Goal: Transaction & Acquisition: Purchase product/service

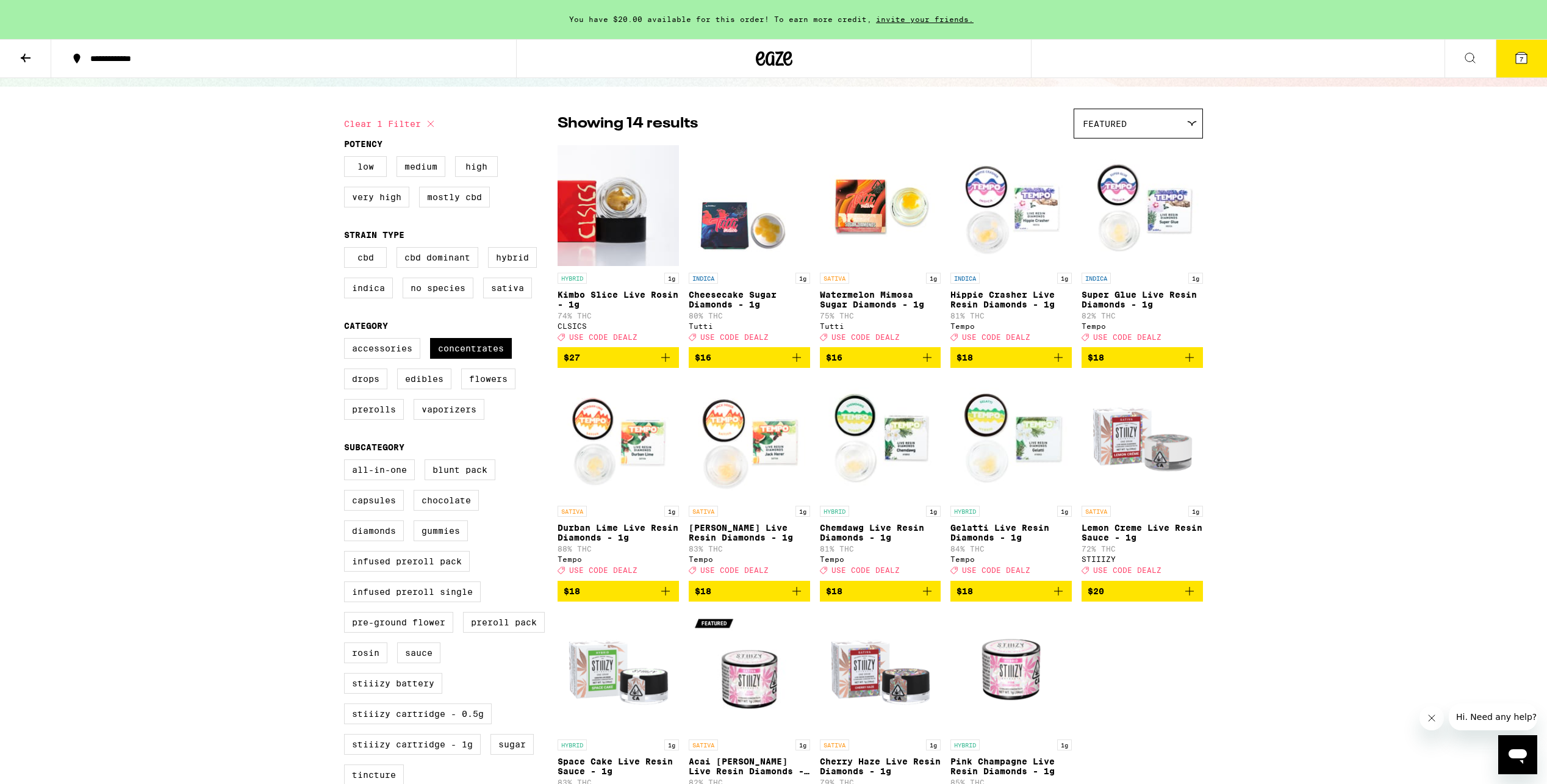
click at [28, 57] on icon at bounding box center [25, 58] width 10 height 8
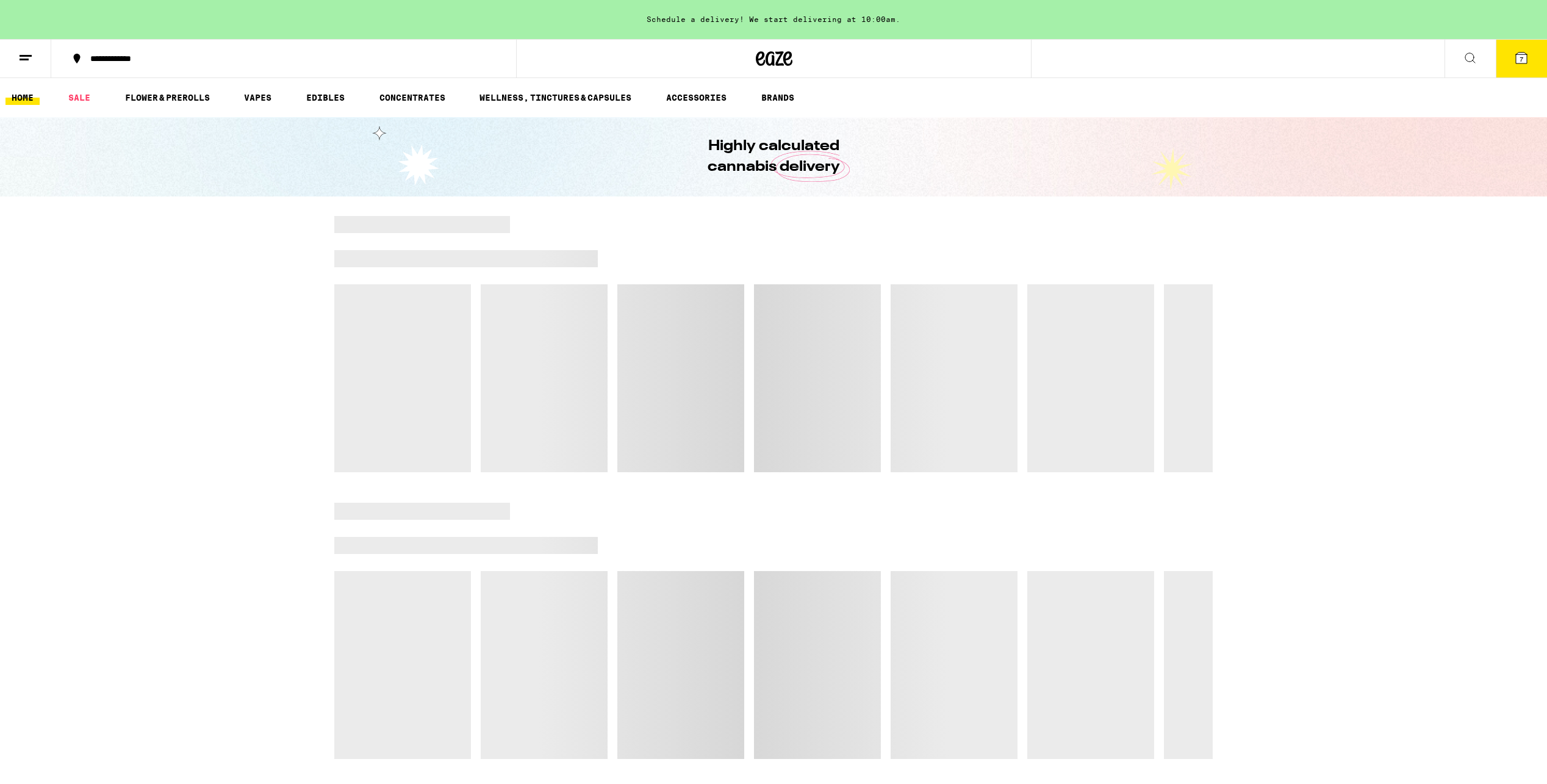
click at [1532, 61] on button "7" at bounding box center [1521, 59] width 51 height 37
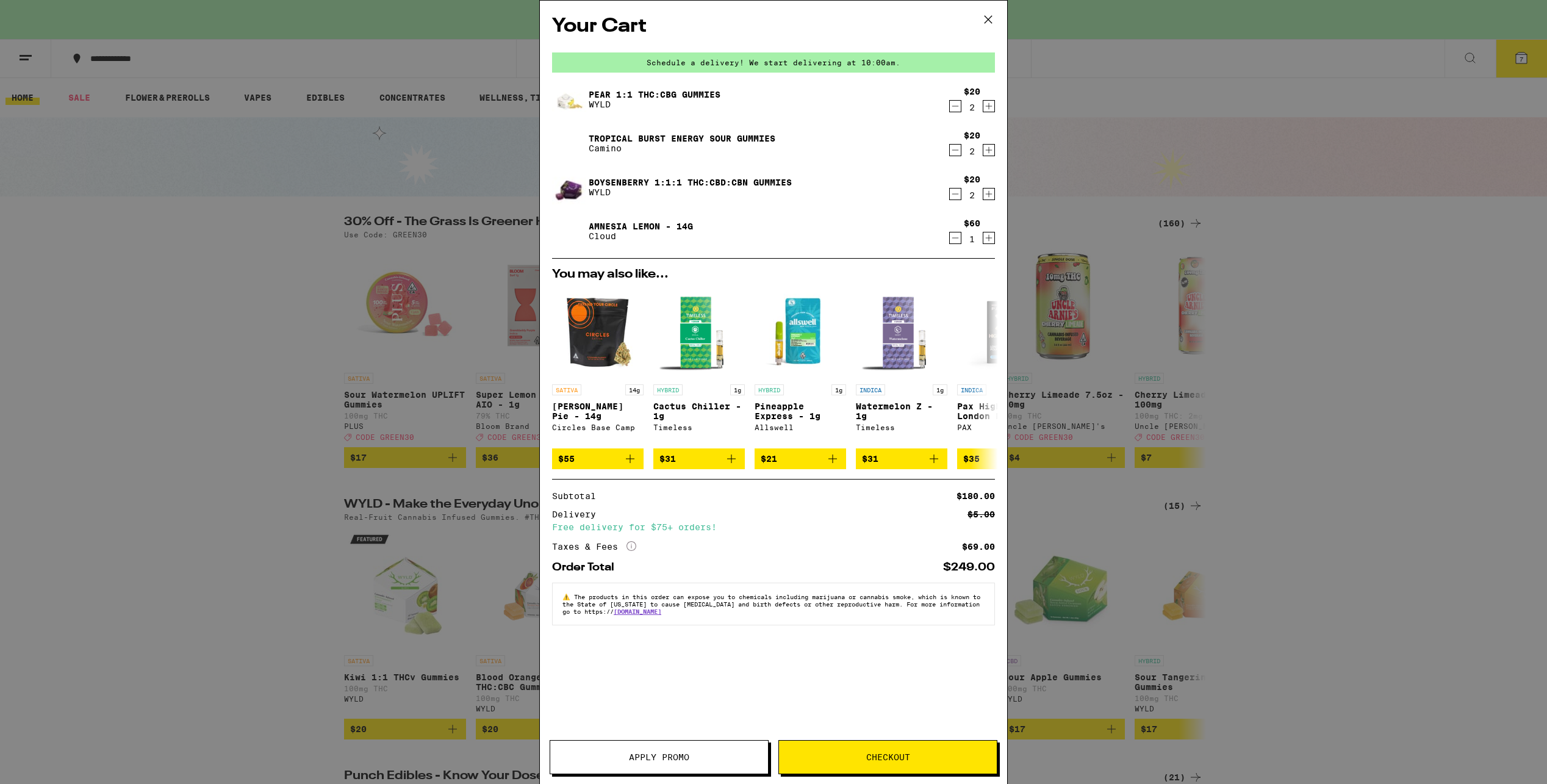
click at [952, 102] on icon "Decrement" at bounding box center [954, 106] width 11 height 15
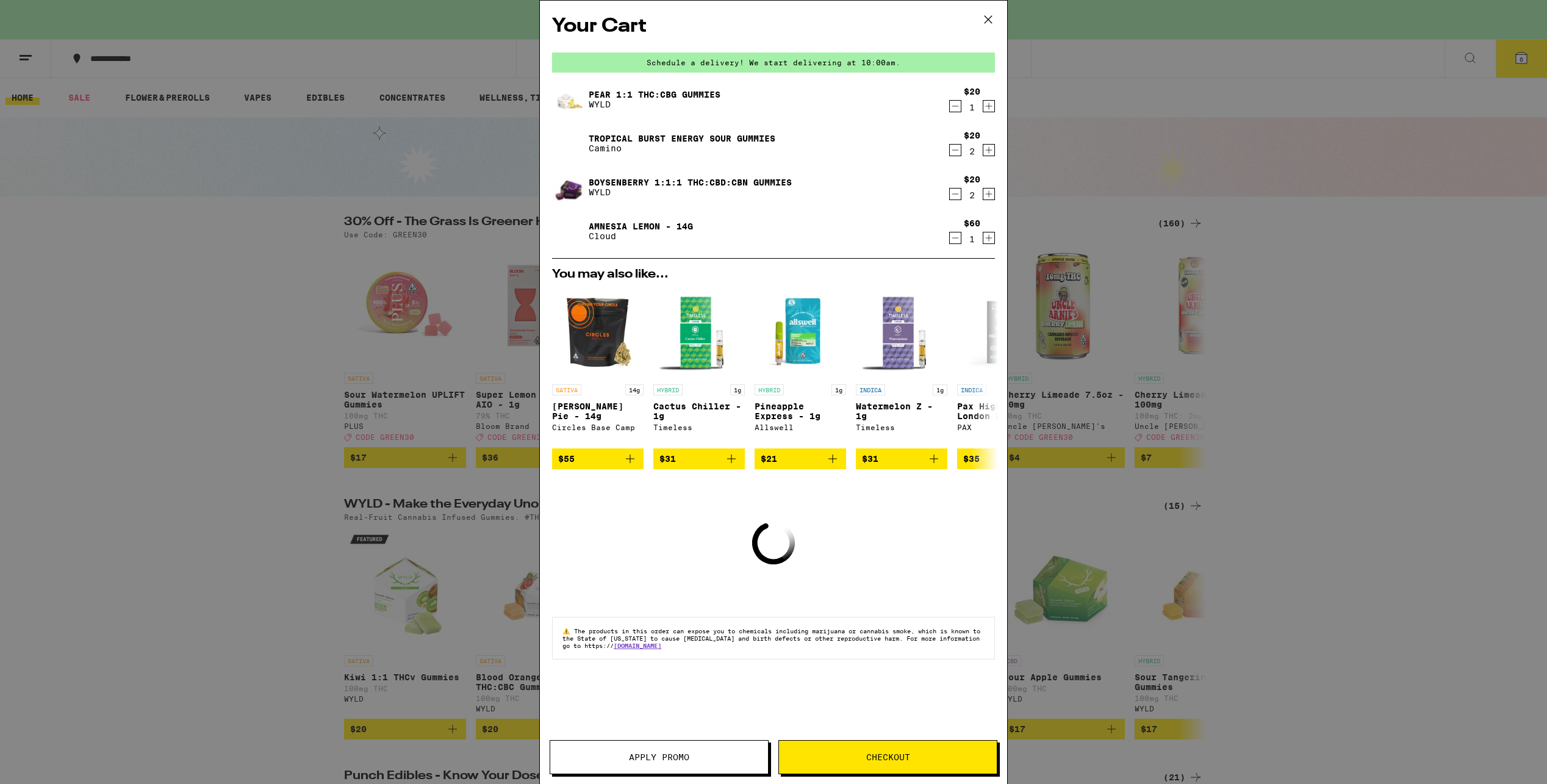
click at [952, 102] on icon "Decrement" at bounding box center [954, 106] width 11 height 15
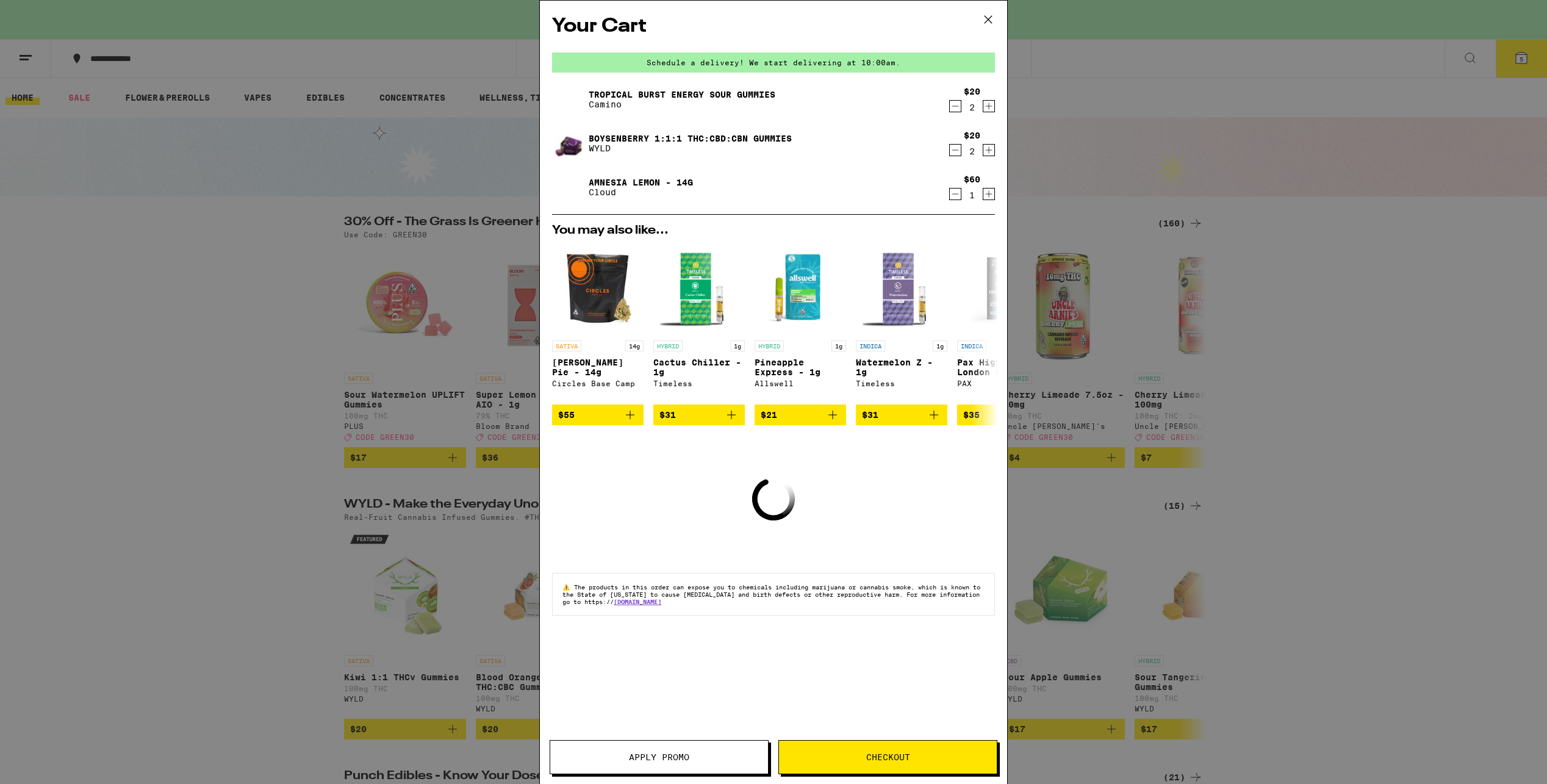
click at [952, 105] on icon "Decrement" at bounding box center [954, 106] width 11 height 15
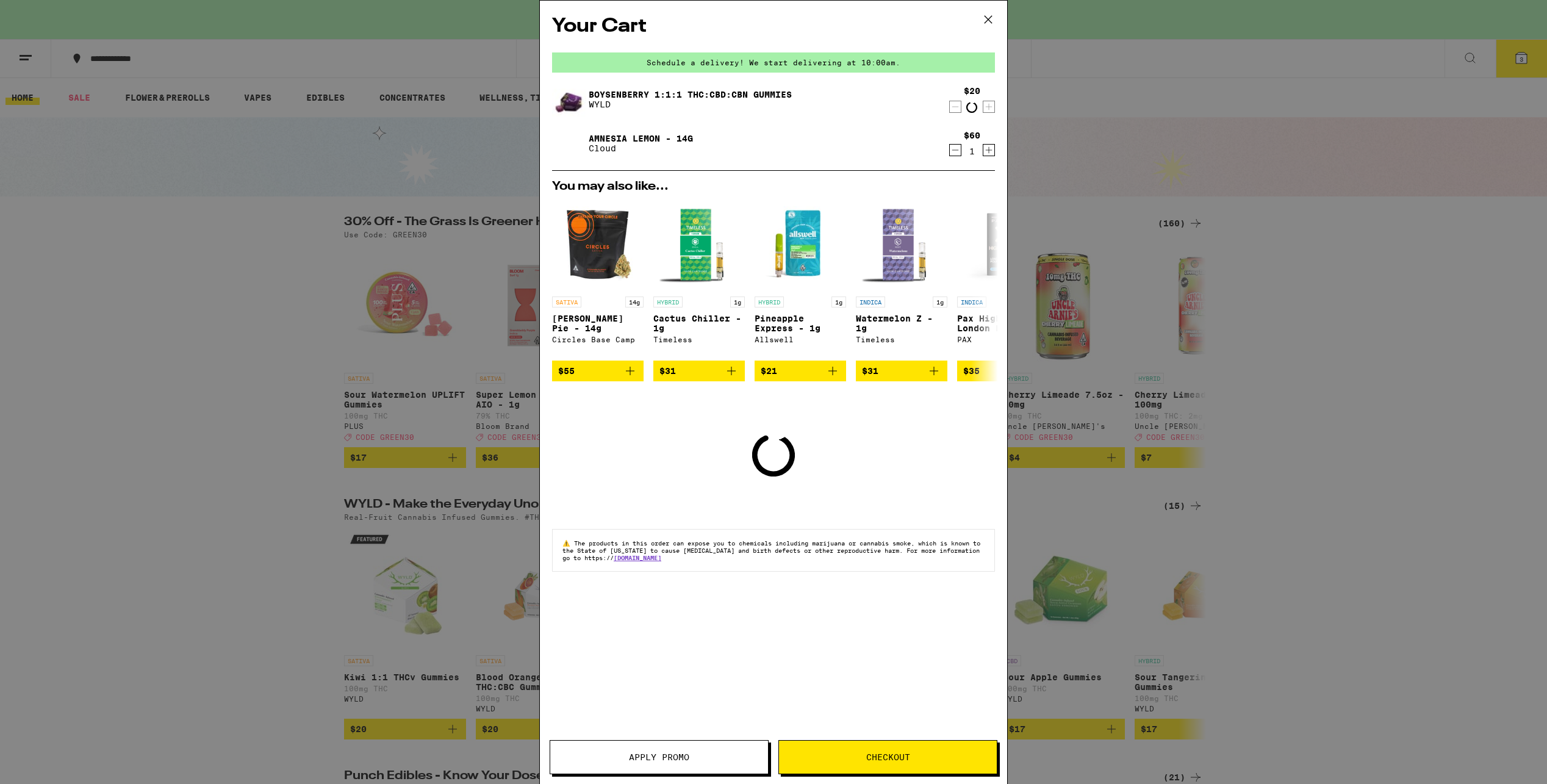
click at [952, 105] on icon "Decrement" at bounding box center [954, 107] width 11 height 15
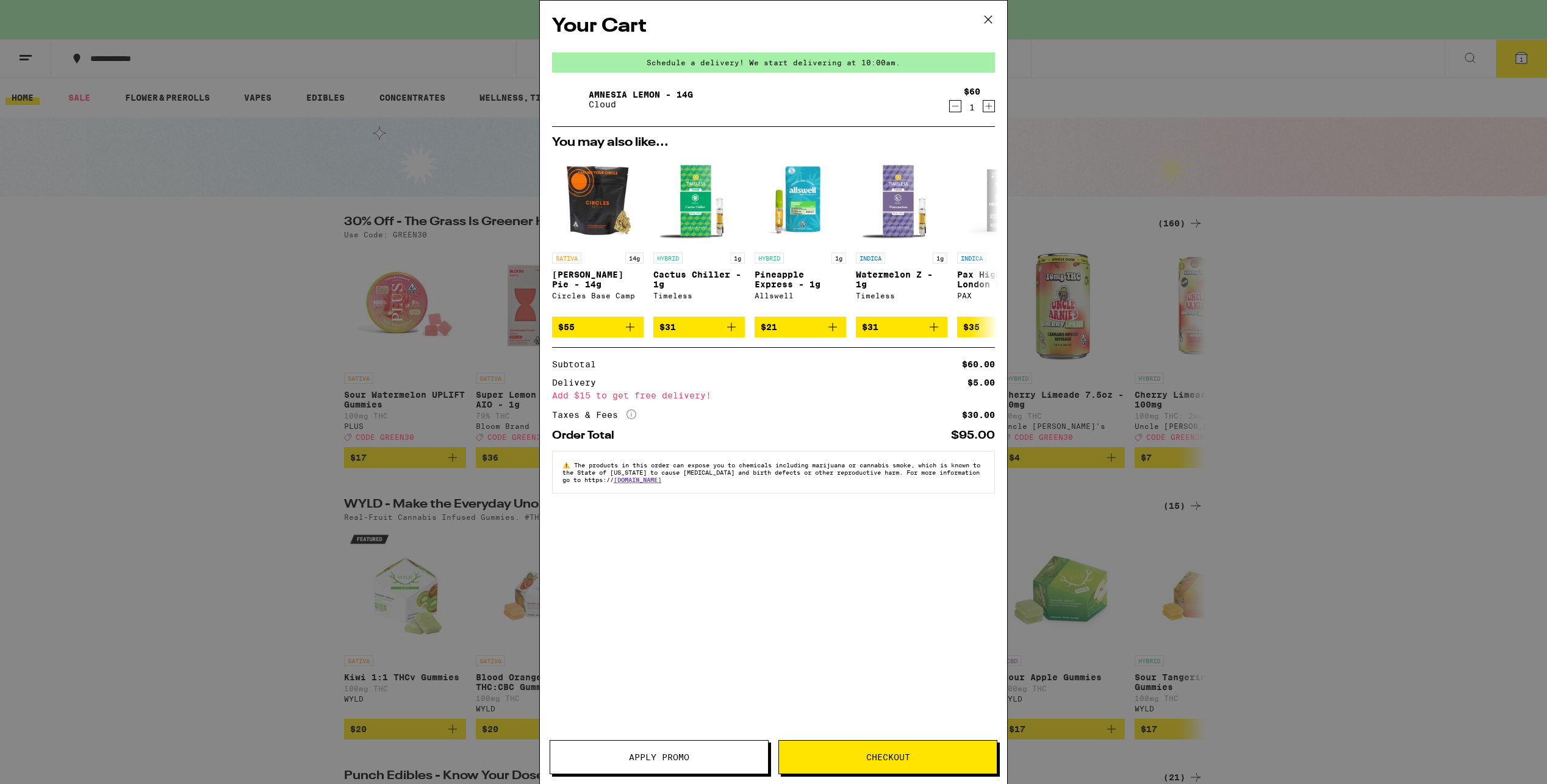
click at [989, 20] on icon at bounding box center [987, 20] width 18 height 18
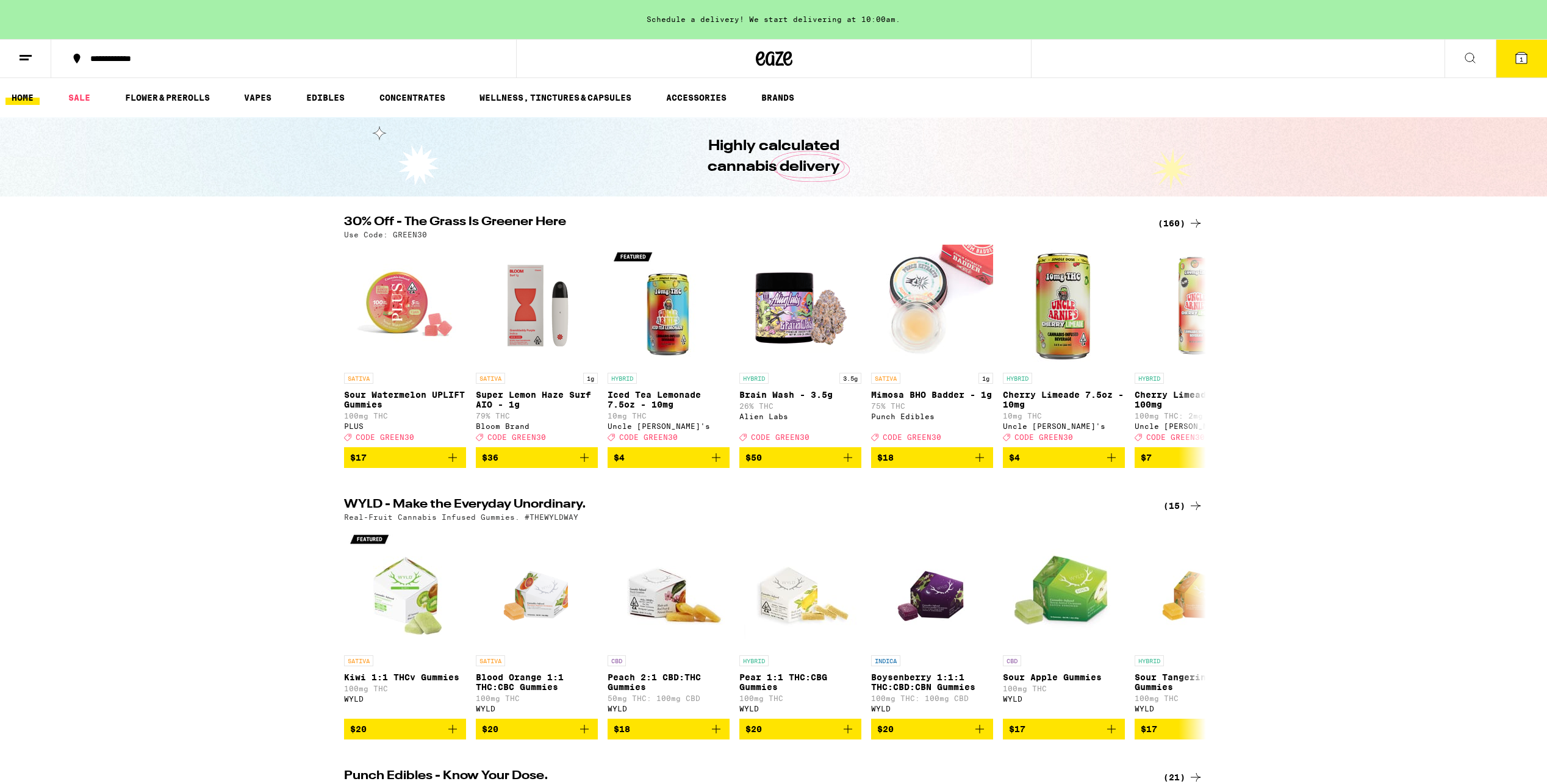
click at [1471, 68] on button at bounding box center [1470, 59] width 51 height 38
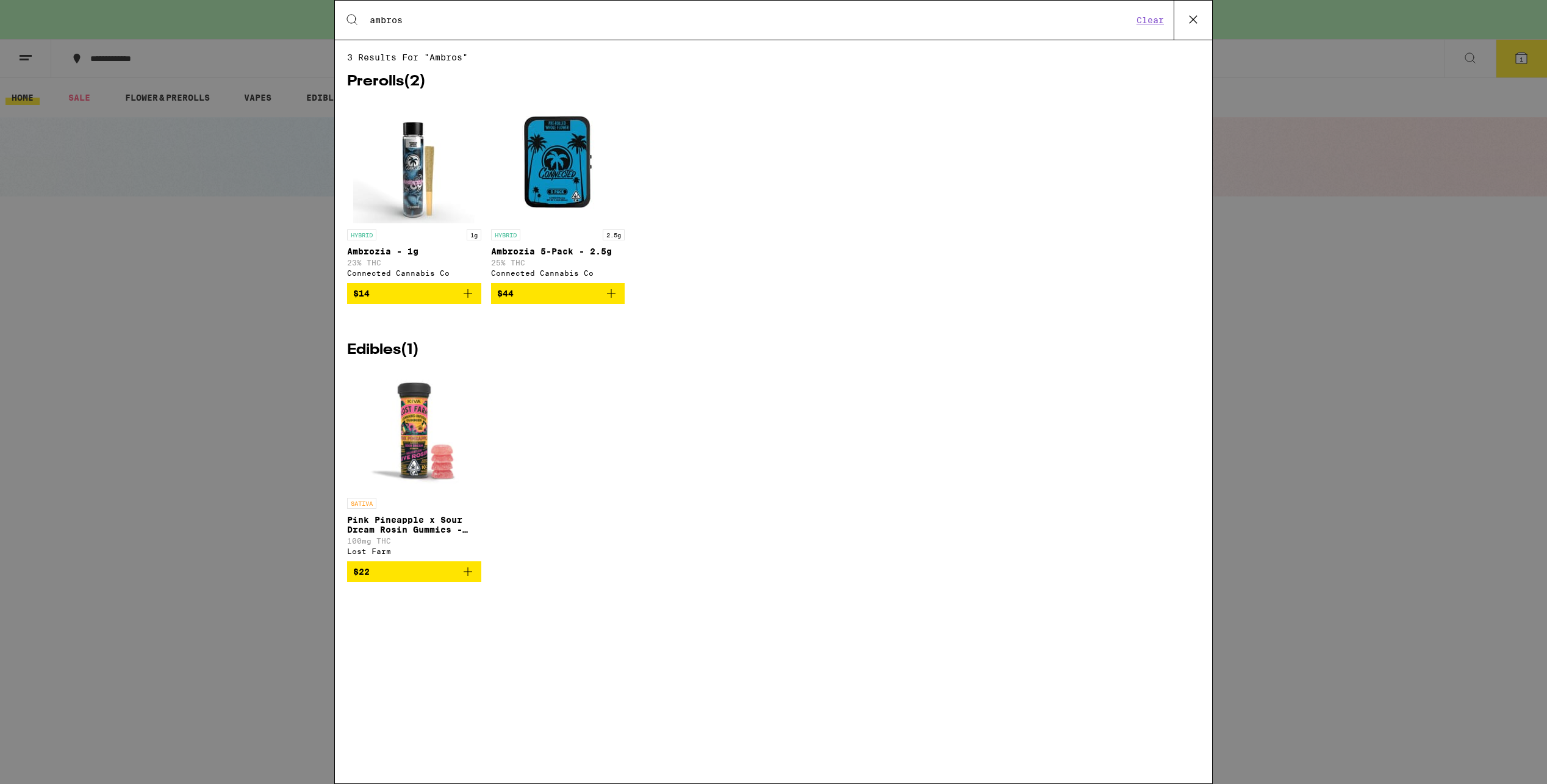
type input "ambros"
click at [1188, 23] on icon at bounding box center [1192, 20] width 18 height 18
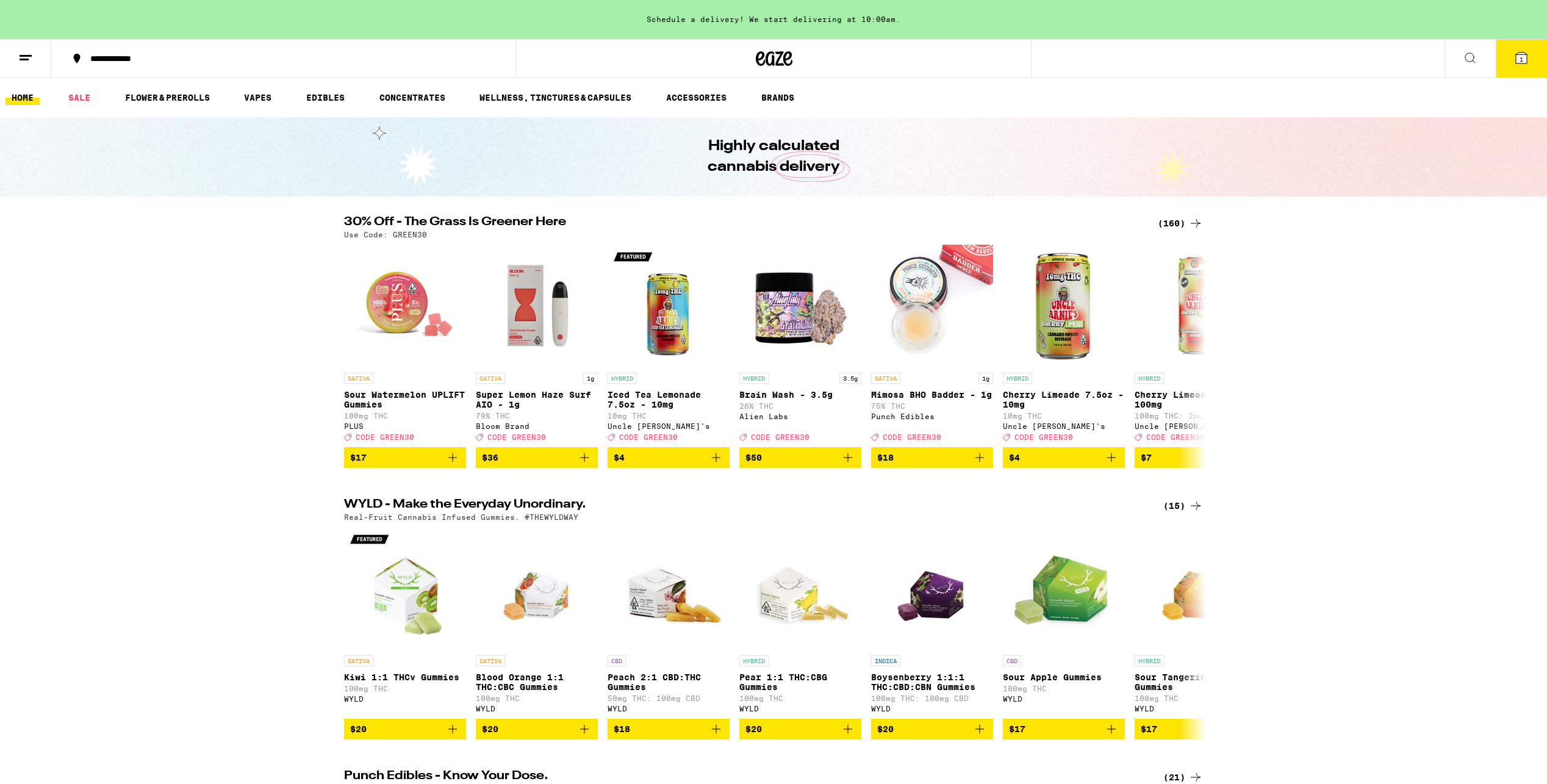
click at [1510, 61] on button "1" at bounding box center [1521, 59] width 51 height 37
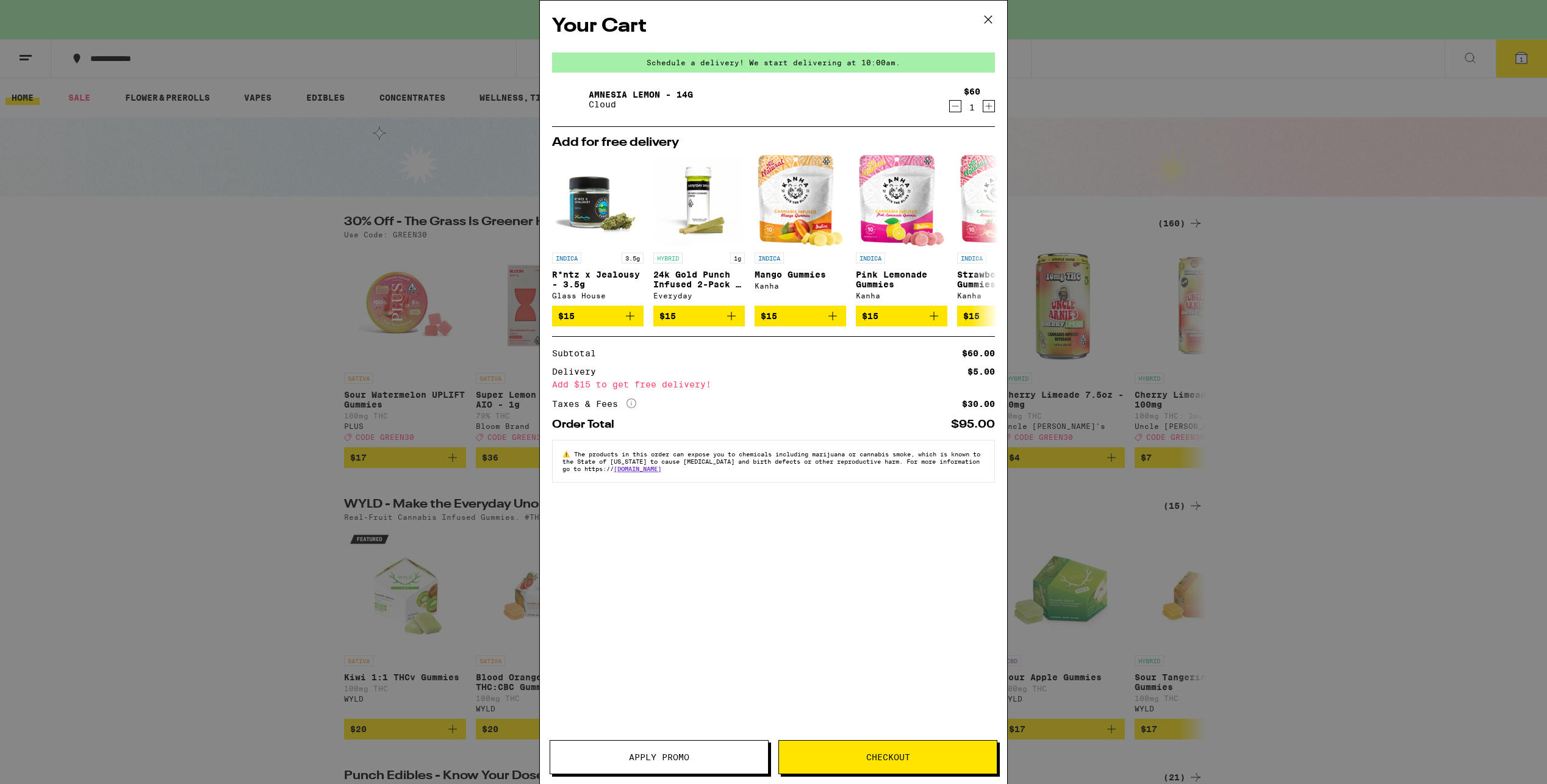
click at [992, 23] on icon at bounding box center [987, 20] width 18 height 18
